Goal: Find specific page/section: Find specific page/section

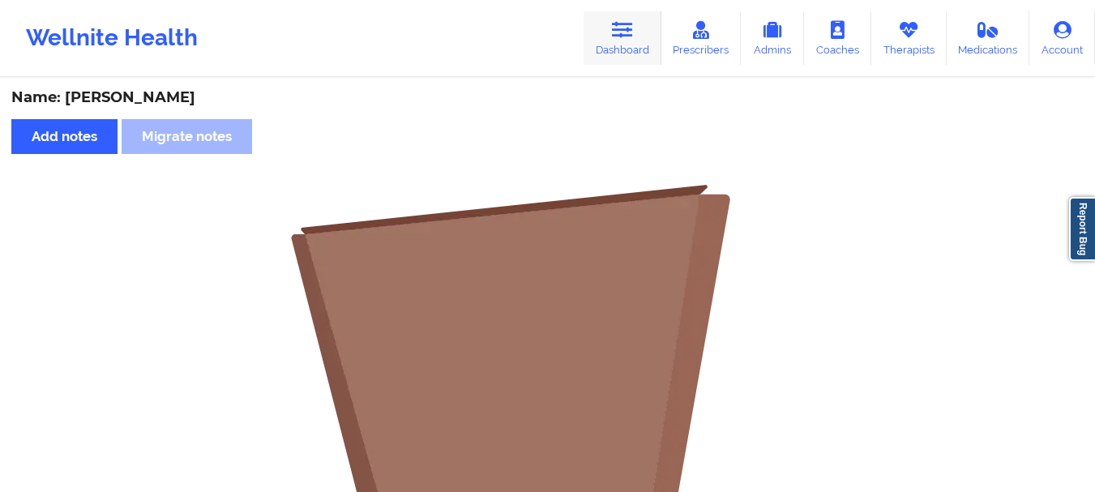
click at [646, 36] on link "Dashboard" at bounding box center [623, 37] width 78 height 53
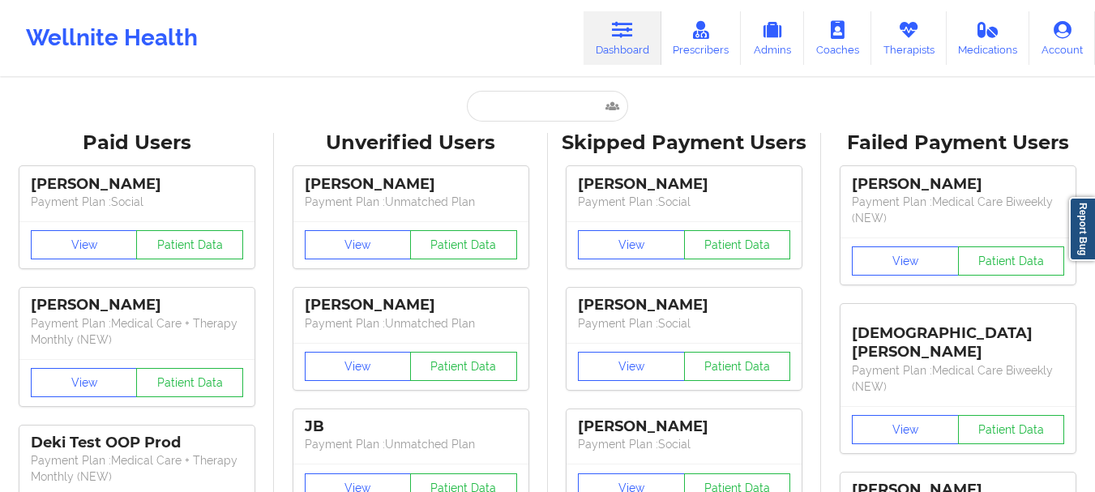
click at [533, 113] on input "text" at bounding box center [547, 106] width 160 height 31
paste input "[EMAIL_ADDRESS][DOMAIN_NAME]"
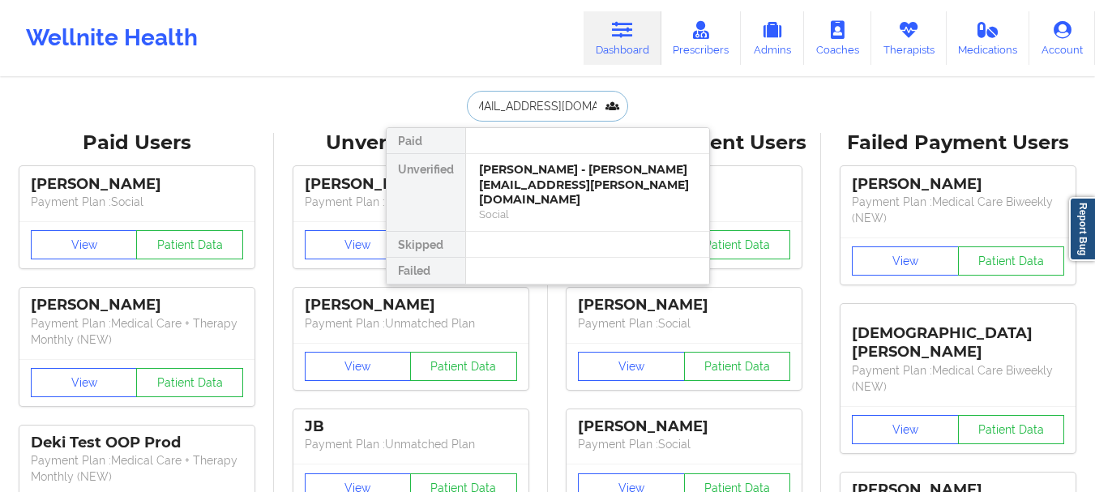
type input "[EMAIL_ADDRESS][DOMAIN_NAME]"
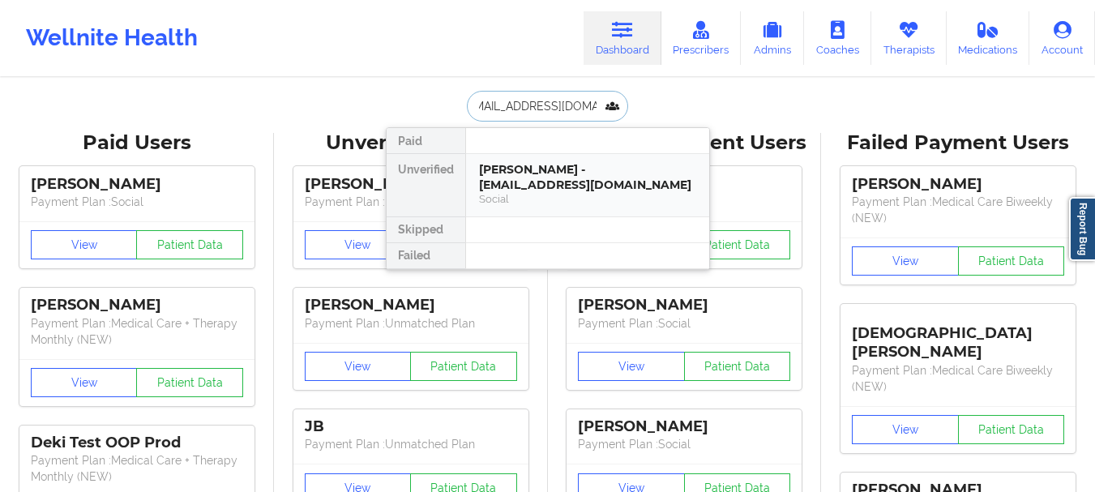
click at [540, 173] on div "[PERSON_NAME] - [EMAIL_ADDRESS][DOMAIN_NAME]" at bounding box center [587, 177] width 217 height 30
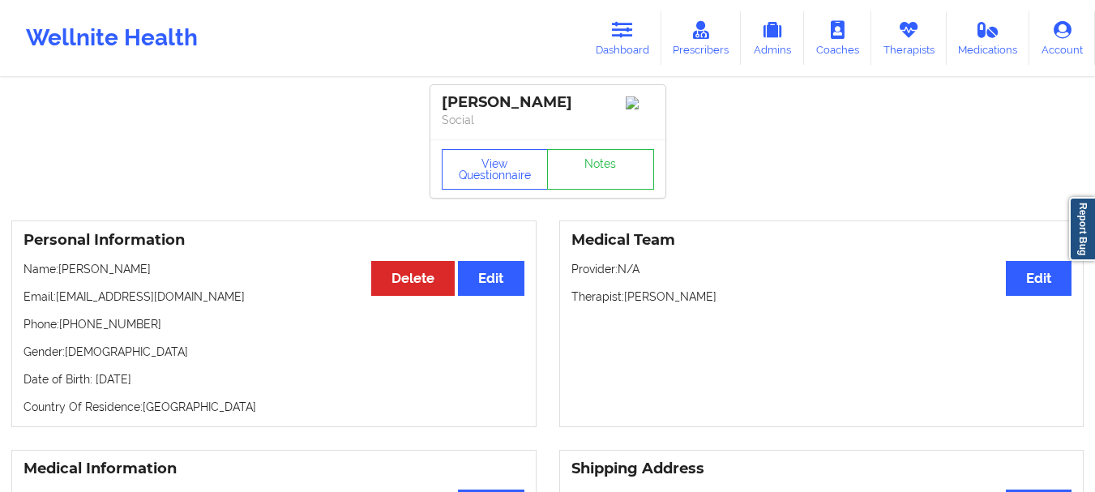
click at [605, 139] on div "[PERSON_NAME] Social" at bounding box center [547, 112] width 235 height 54
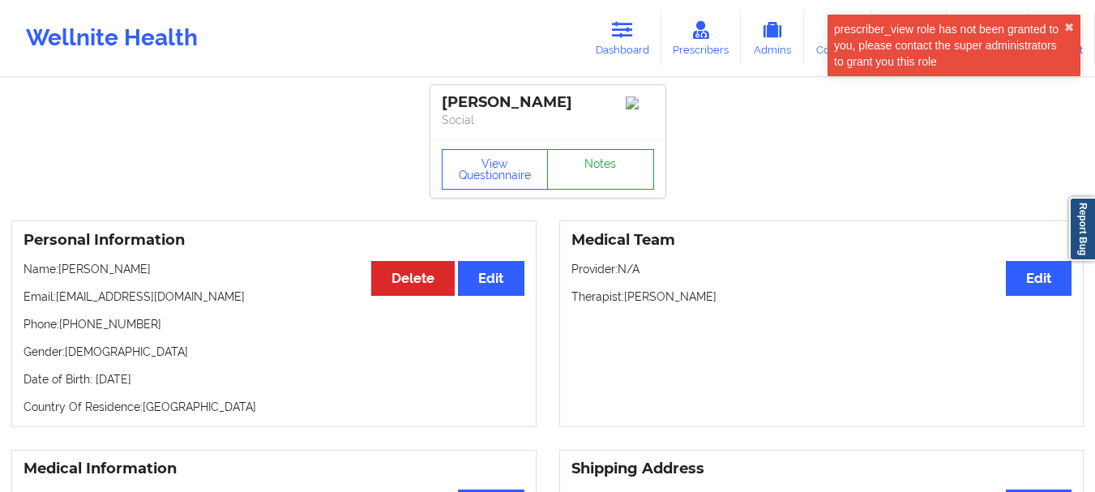
click at [607, 181] on link "Notes" at bounding box center [600, 169] width 107 height 41
